Goal: Transaction & Acquisition: Purchase product/service

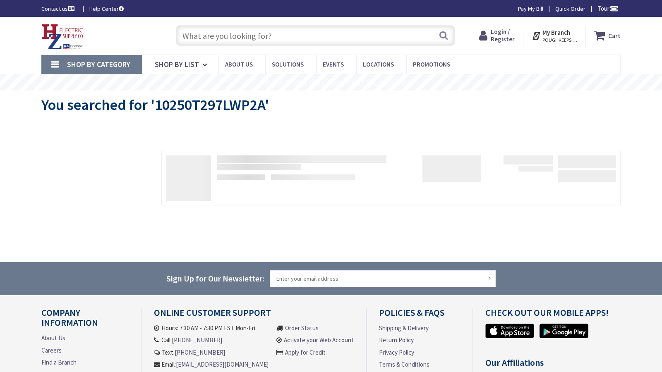
type input "[GEOGRAPHIC_DATA], [GEOGRAPHIC_DATA], [GEOGRAPHIC_DATA]"
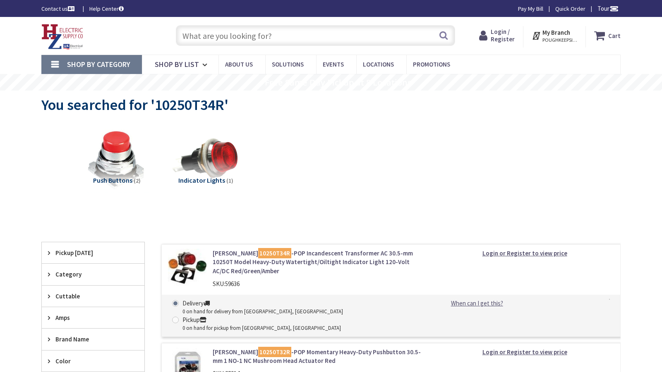
type input "[GEOGRAPHIC_DATA], [GEOGRAPHIC_DATA], [GEOGRAPHIC_DATA]"
